Goal: Task Accomplishment & Management: Use online tool/utility

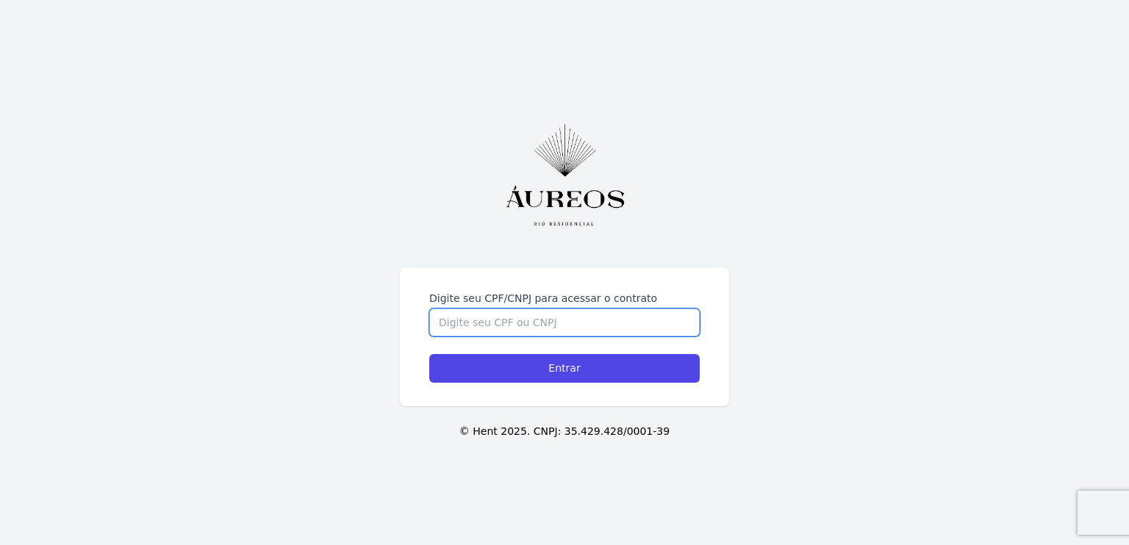
click at [479, 318] on input "Digite seu CPF/CNPJ para acessar o contrato" at bounding box center [564, 323] width 271 height 28
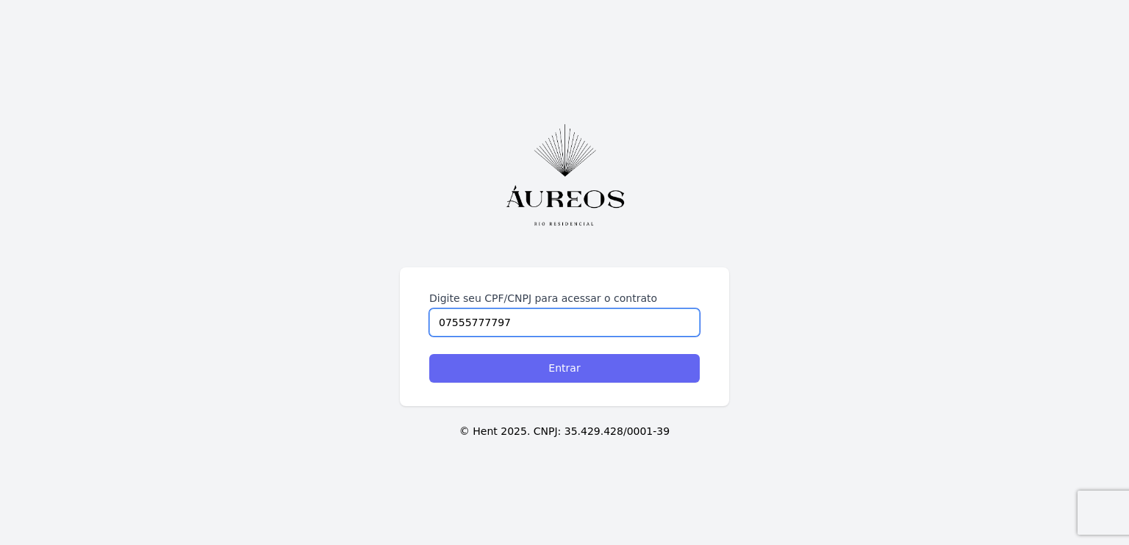
type input "07555777797"
click at [506, 378] on input "Entrar" at bounding box center [564, 368] width 271 height 29
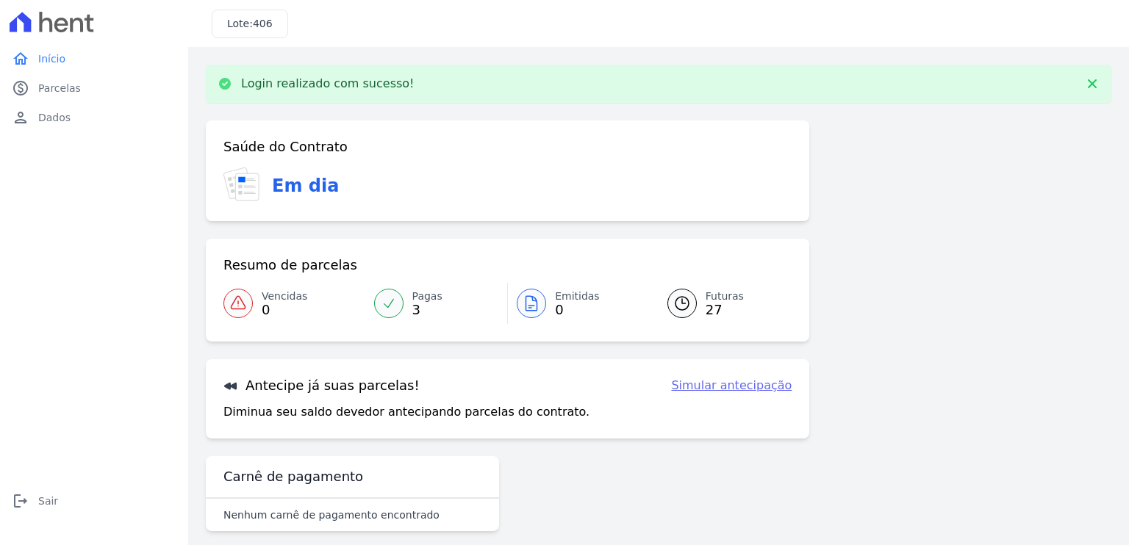
click at [710, 305] on span "27" at bounding box center [725, 310] width 38 height 12
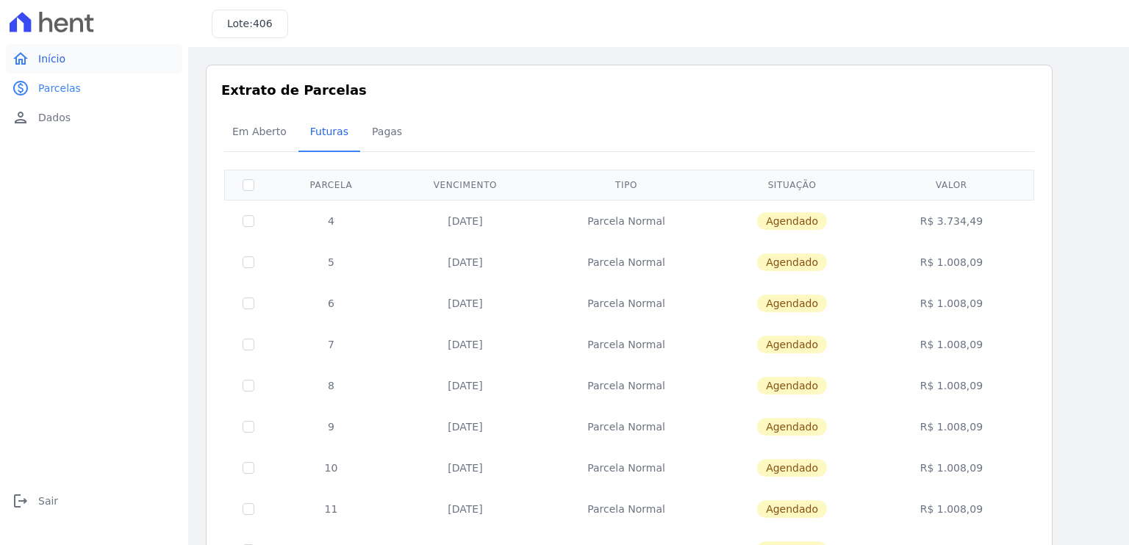
click at [48, 60] on span "Início" at bounding box center [51, 58] width 27 height 15
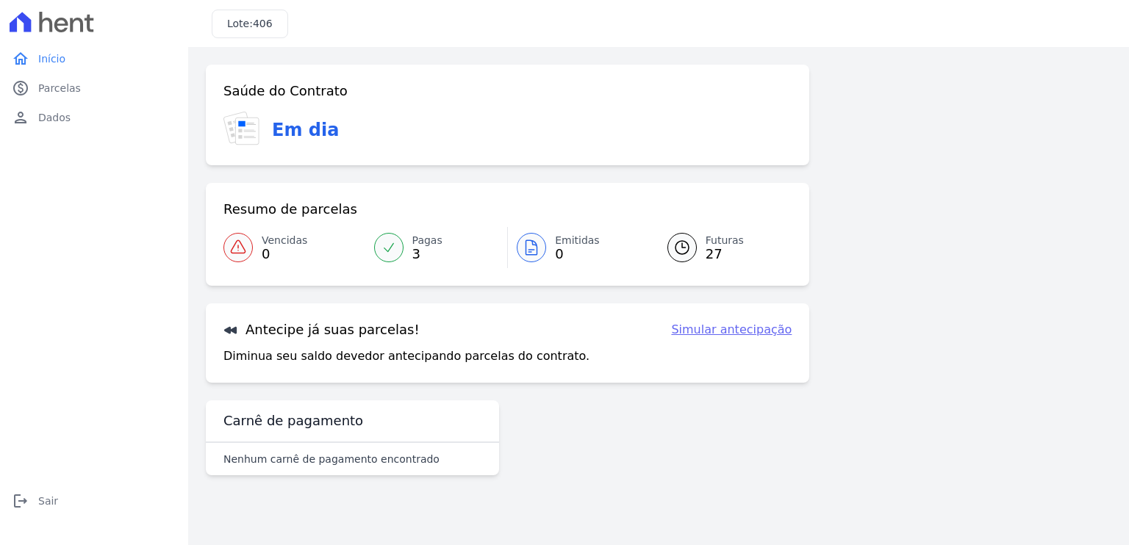
click at [773, 332] on link "Simular antecipação" at bounding box center [731, 330] width 121 height 18
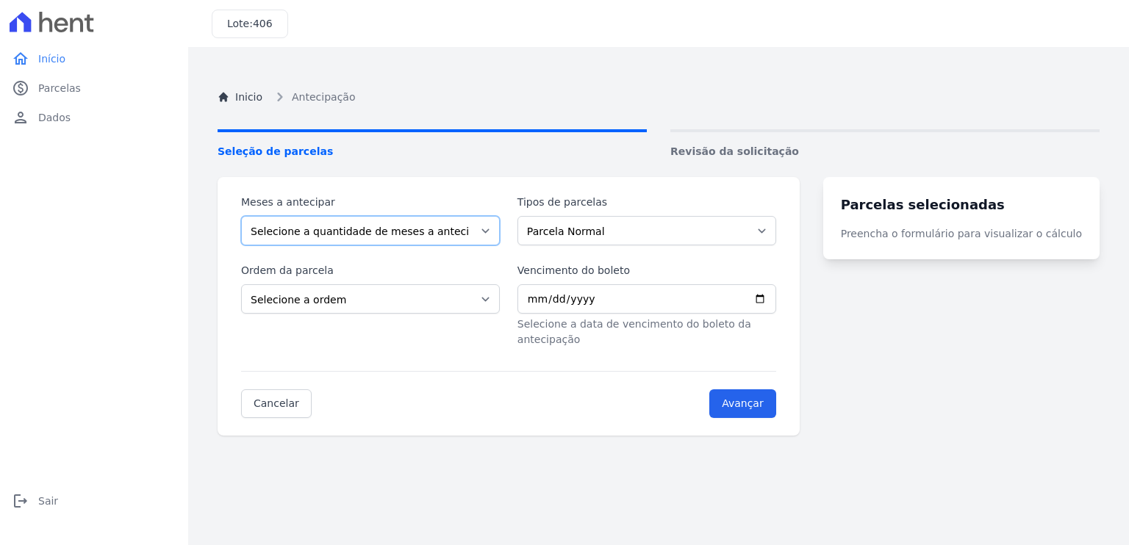
click at [376, 239] on select "Selecione a quantidade de meses a antecipar 1 2 3 4 5 6 7 8 9 10 11 12 13 14 15…" at bounding box center [370, 230] width 259 height 29
select select "1"
click at [241, 216] on select "Selecione a quantidade de meses a antecipar 1 2 3 4 5 6 7 8 9 10 11 12 13 14 15…" at bounding box center [370, 230] width 259 height 29
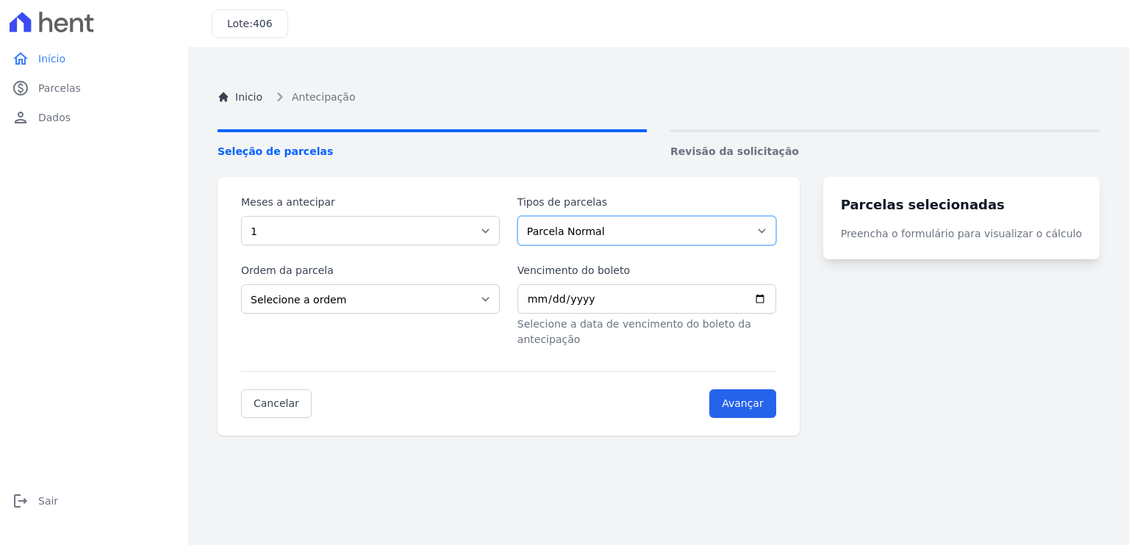
click at [690, 222] on select "Parcela Normal Intercalada Sinal Financiamento CEF" at bounding box center [646, 230] width 259 height 29
click at [526, 216] on select "Parcela Normal Intercalada Sinal Financiamento CEF" at bounding box center [646, 230] width 259 height 29
click at [337, 302] on select "Selecione a ordem Últimas parcelas Primeiras parcelas" at bounding box center [370, 298] width 259 height 29
select select "beginning"
click at [241, 284] on select "Selecione a ordem Últimas parcelas Primeiras parcelas" at bounding box center [370, 298] width 259 height 29
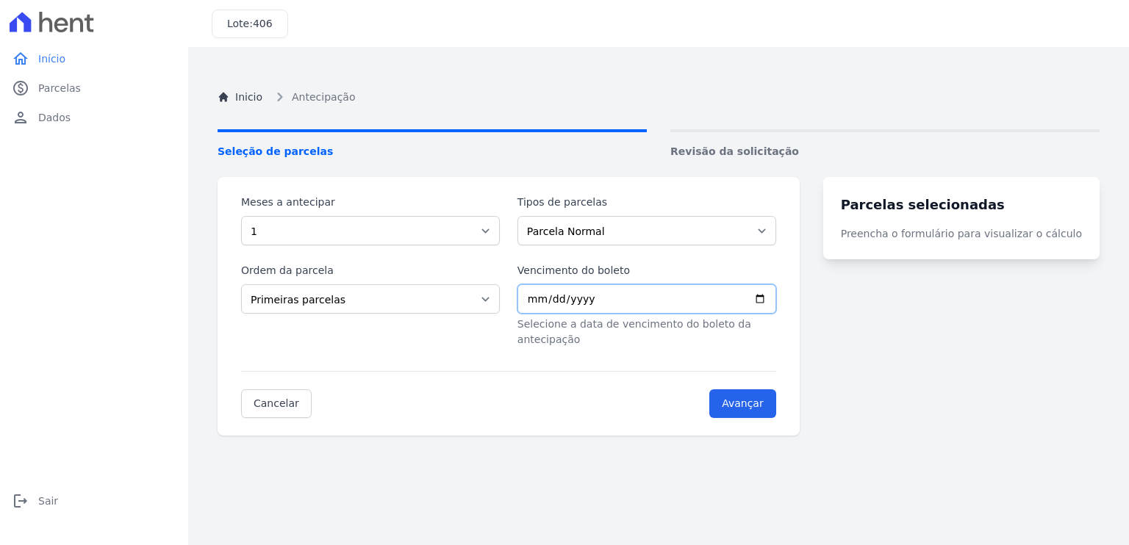
click at [776, 297] on input "Vencimento do boleto" at bounding box center [646, 298] width 259 height 29
click at [753, 390] on input "Avançar" at bounding box center [742, 404] width 67 height 29
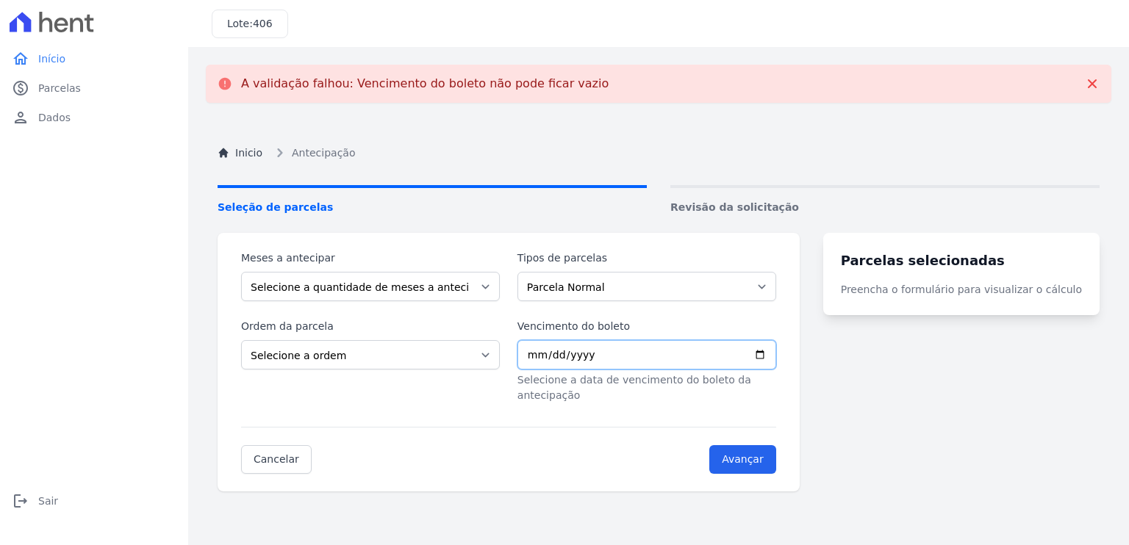
click at [773, 357] on input "Vencimento do boleto" at bounding box center [646, 354] width 259 height 29
type input "2025-09-19"
click at [764, 448] on input "Avançar" at bounding box center [742, 459] width 67 height 29
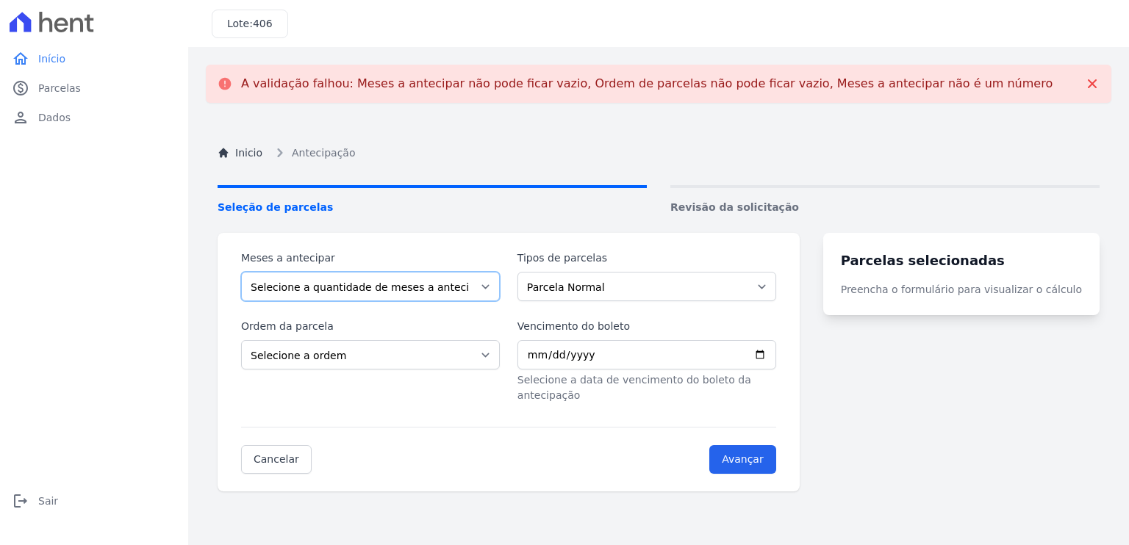
click at [448, 293] on select "Selecione a quantidade de meses a antecipar 1 2 3 4 5 6 7 8 9 10 11 12 13 14 15…" at bounding box center [370, 286] width 259 height 29
select select "1"
click at [241, 272] on select "Selecione a quantidade de meses a antecipar 1 2 3 4 5 6 7 8 9 10 11 12 13 14 15…" at bounding box center [370, 286] width 259 height 29
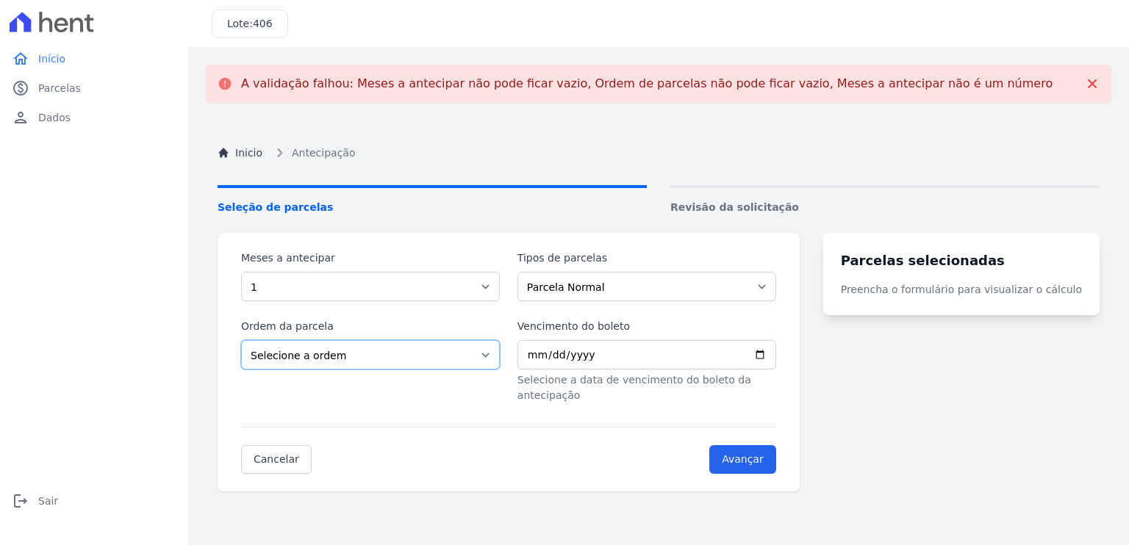
click at [427, 349] on select "Selecione a ordem Últimas parcelas Primeiras parcelas" at bounding box center [370, 354] width 259 height 29
select select "beginning"
click at [241, 340] on select "Selecione a ordem Últimas parcelas Primeiras parcelas" at bounding box center [370, 354] width 259 height 29
click at [776, 353] on input "Vencimento do boleto" at bounding box center [646, 354] width 259 height 29
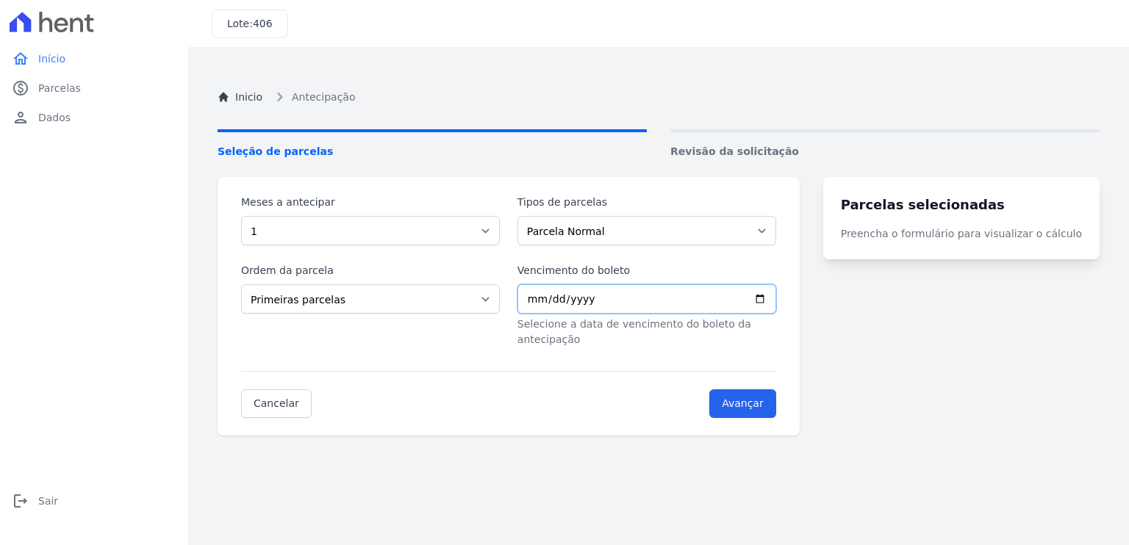
type input "2025-09-19"
